Goal: Check status: Check status

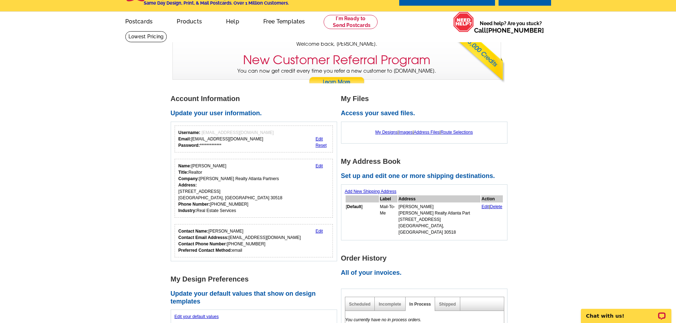
scroll to position [142, 0]
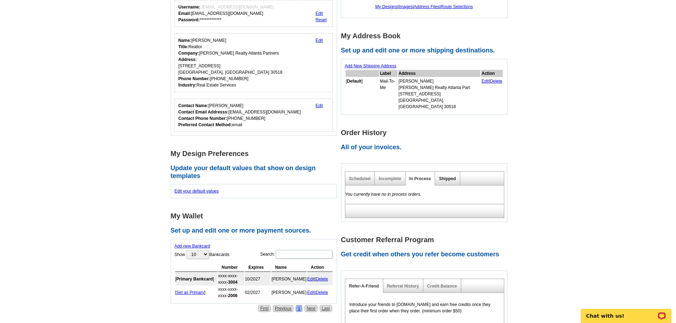
click at [446, 176] on link "Shipped" at bounding box center [447, 178] width 17 height 5
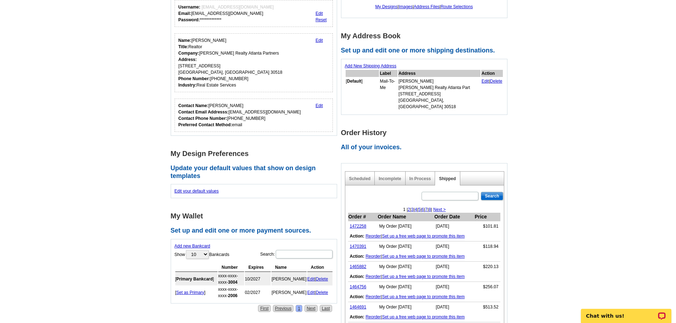
click at [382, 144] on h2 "All of your invoices." at bounding box center [426, 148] width 170 height 8
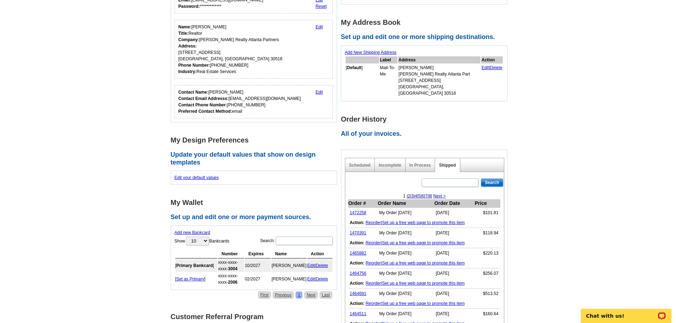
scroll to position [284, 0]
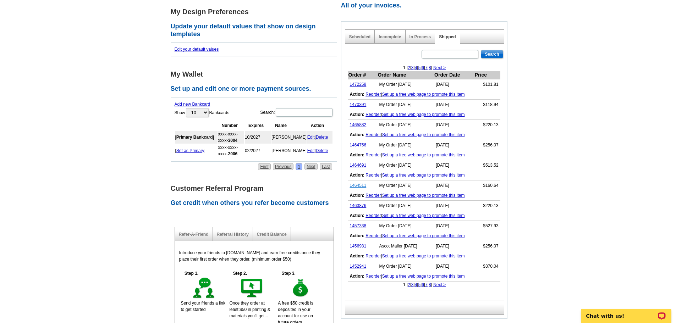
click at [362, 183] on link "1464511" at bounding box center [358, 185] width 17 height 5
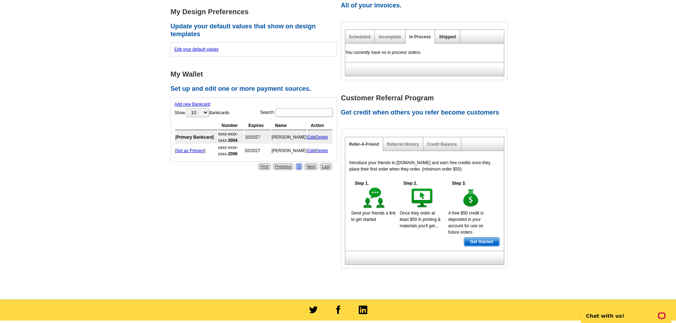
click at [443, 34] on link "Shipped" at bounding box center [447, 36] width 17 height 5
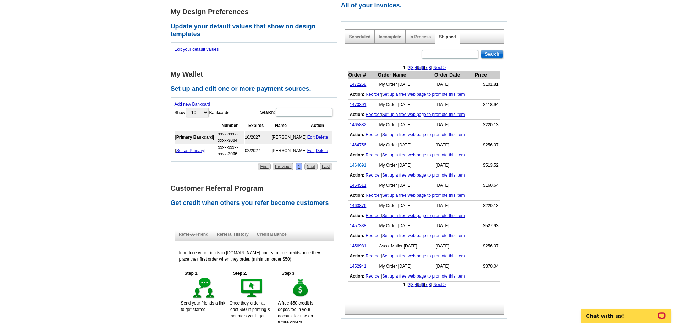
click at [362, 163] on link "1464691" at bounding box center [358, 165] width 17 height 5
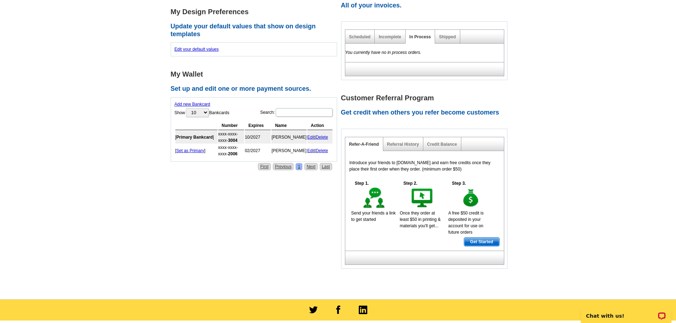
click at [447, 30] on div "Shipped" at bounding box center [447, 37] width 25 height 14
click at [447, 34] on link "Shipped" at bounding box center [447, 36] width 17 height 5
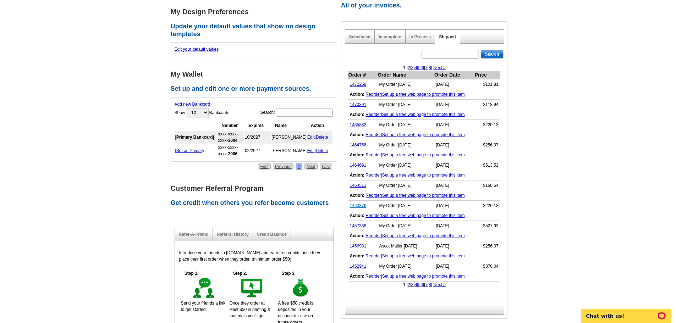
click at [362, 203] on link "1463876" at bounding box center [358, 205] width 17 height 5
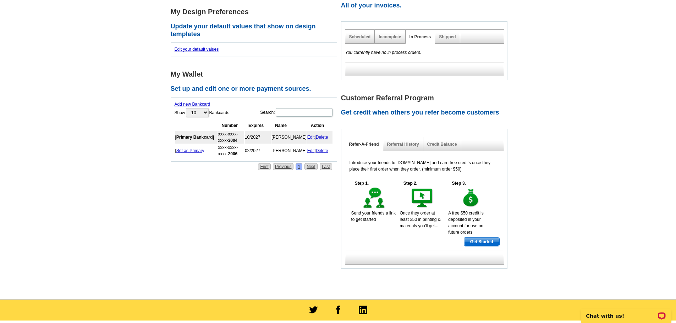
click at [442, 30] on div "Shipped" at bounding box center [447, 37] width 25 height 14
click at [452, 34] on div "Shipped" at bounding box center [447, 37] width 25 height 14
click at [447, 34] on link "Shipped" at bounding box center [447, 36] width 17 height 5
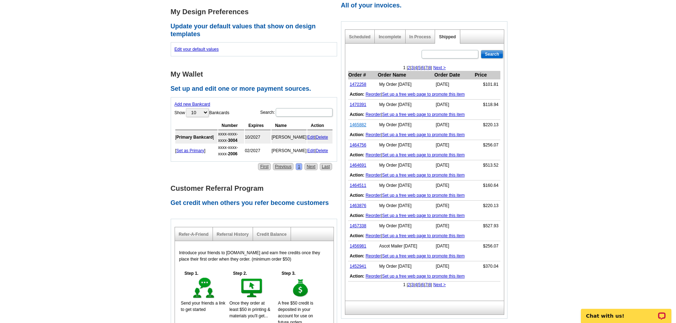
click at [360, 122] on link "1465882" at bounding box center [358, 124] width 17 height 5
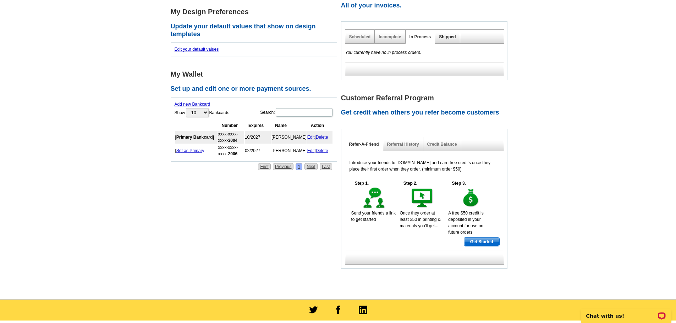
click at [444, 34] on link "Shipped" at bounding box center [447, 36] width 17 height 5
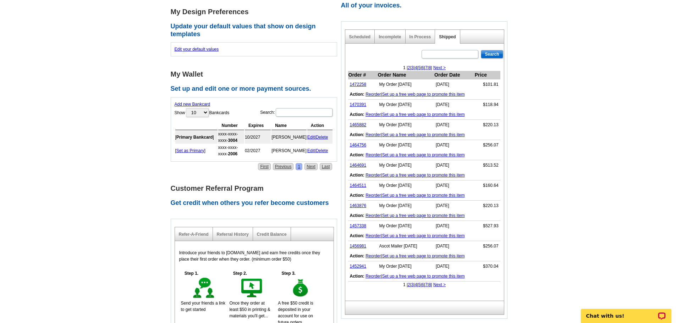
click at [368, 112] on link "Reorder" at bounding box center [372, 114] width 15 height 5
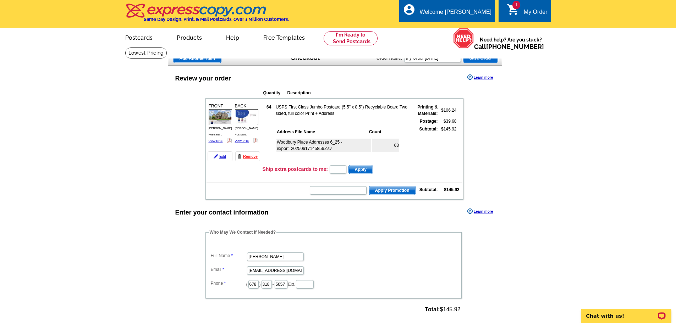
drag, startPoint x: 251, startPoint y: 156, endPoint x: 365, endPoint y: 26, distance: 172.7
click at [251, 156] on link "Remove" at bounding box center [247, 156] width 25 height 10
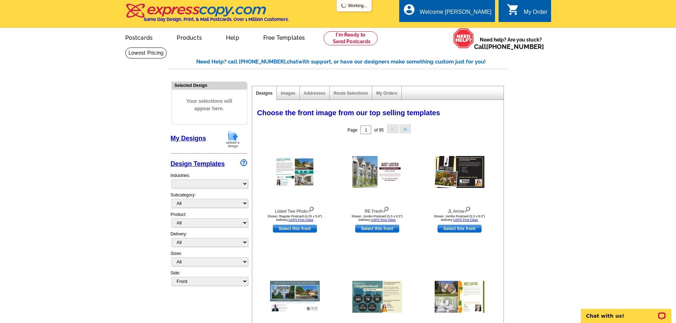
select select "785"
click at [393, 95] on link "My Orders" at bounding box center [386, 93] width 21 height 5
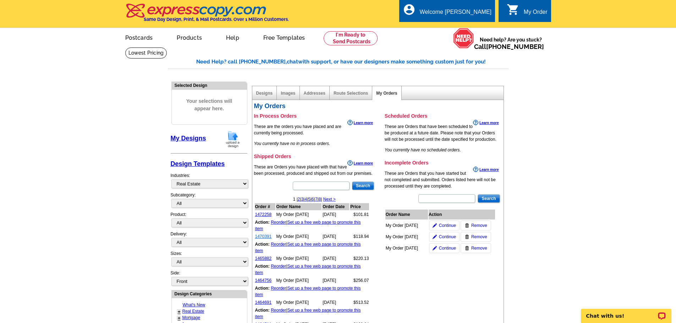
click at [264, 238] on link "1470391" at bounding box center [263, 236] width 17 height 5
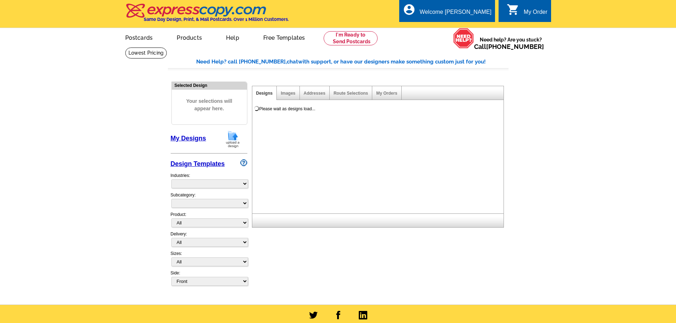
select select
select select "785"
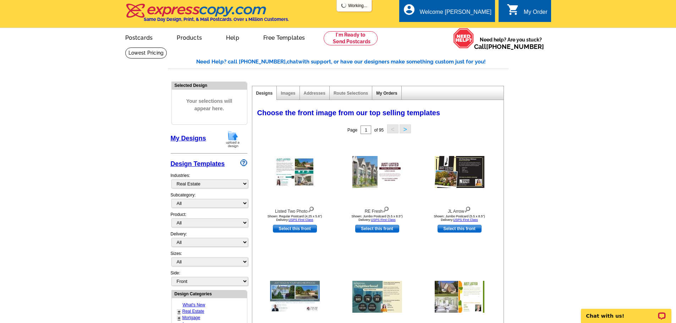
click at [392, 95] on link "My Orders" at bounding box center [386, 93] width 21 height 5
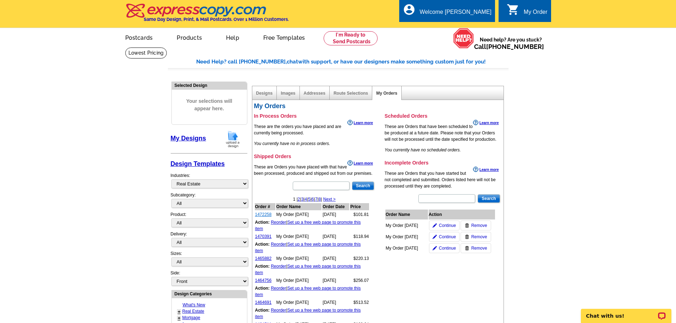
click at [264, 214] on link "1472258" at bounding box center [263, 214] width 17 height 5
